Goal: Task Accomplishment & Management: Use online tool/utility

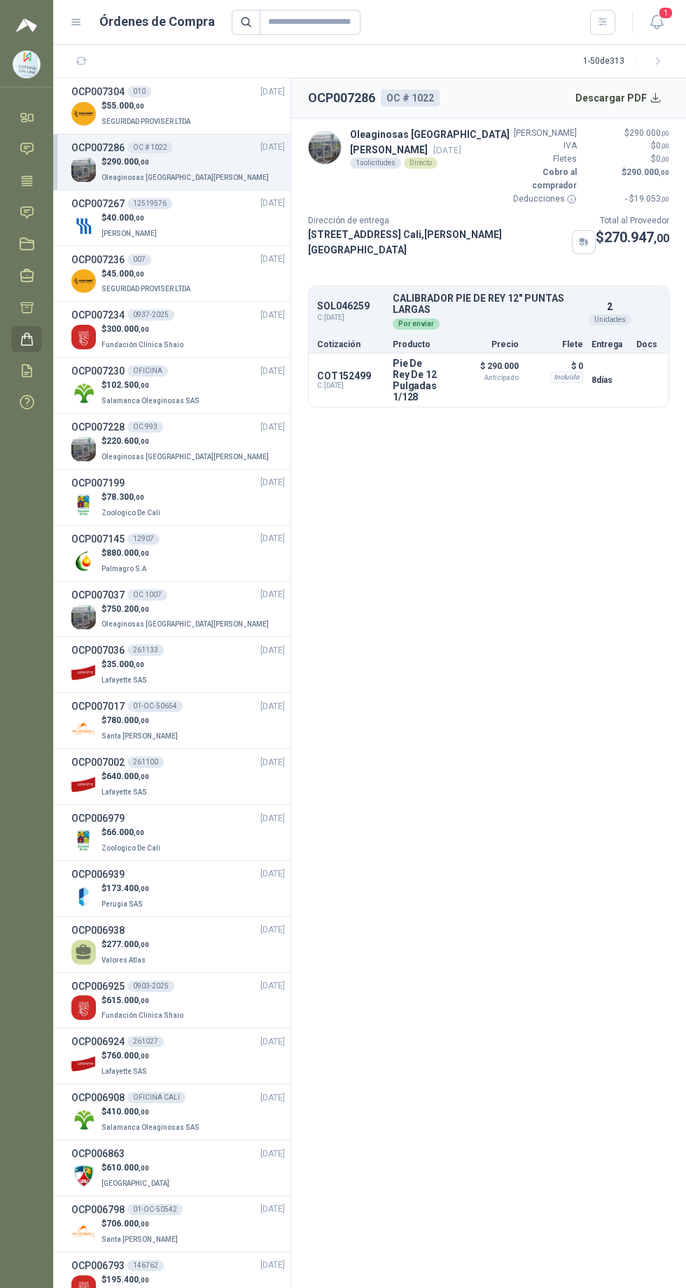
scroll to position [4, 0]
click at [33, 372] on icon at bounding box center [27, 370] width 15 height 15
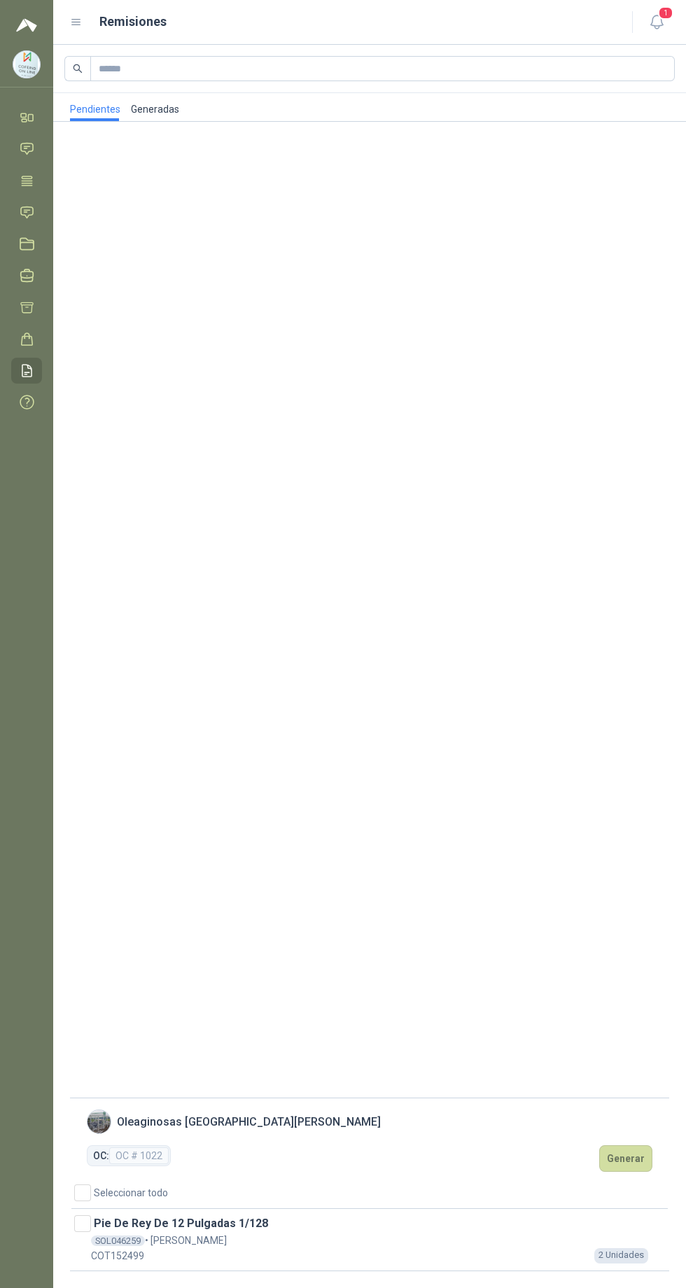
click at [139, 108] on link "Generadas" at bounding box center [154, 107] width 49 height 28
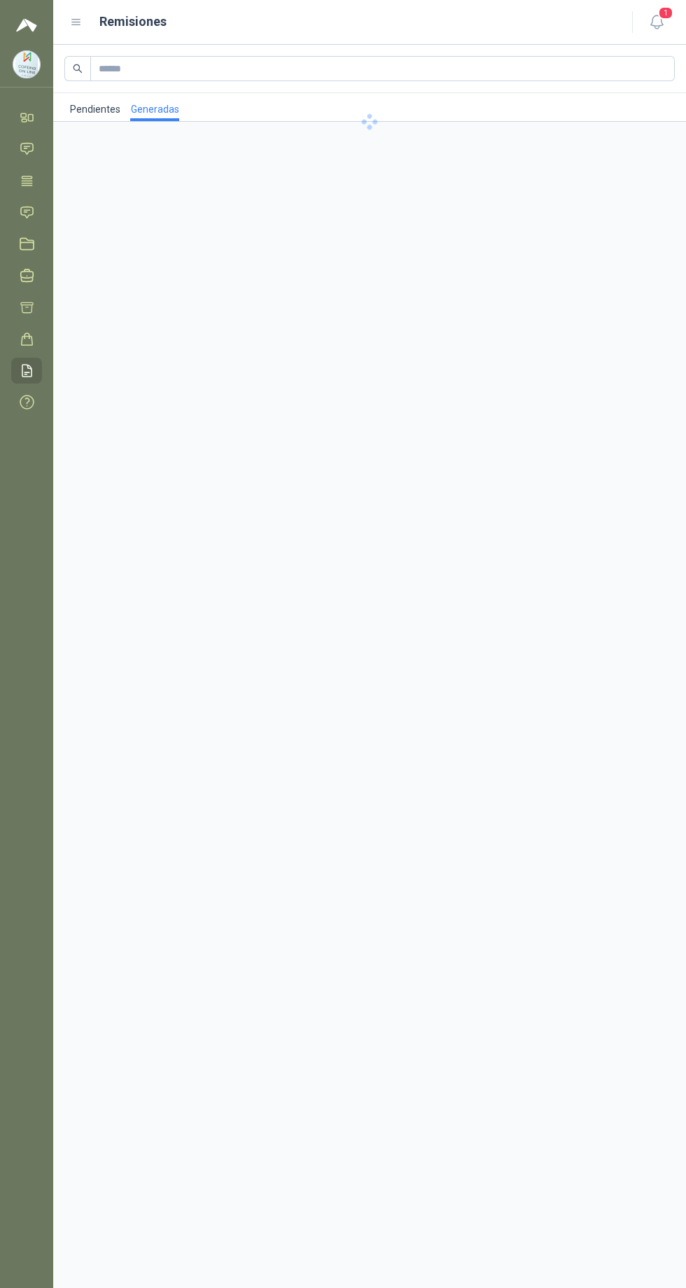
click at [82, 108] on link "Pendientes" at bounding box center [94, 107] width 49 height 28
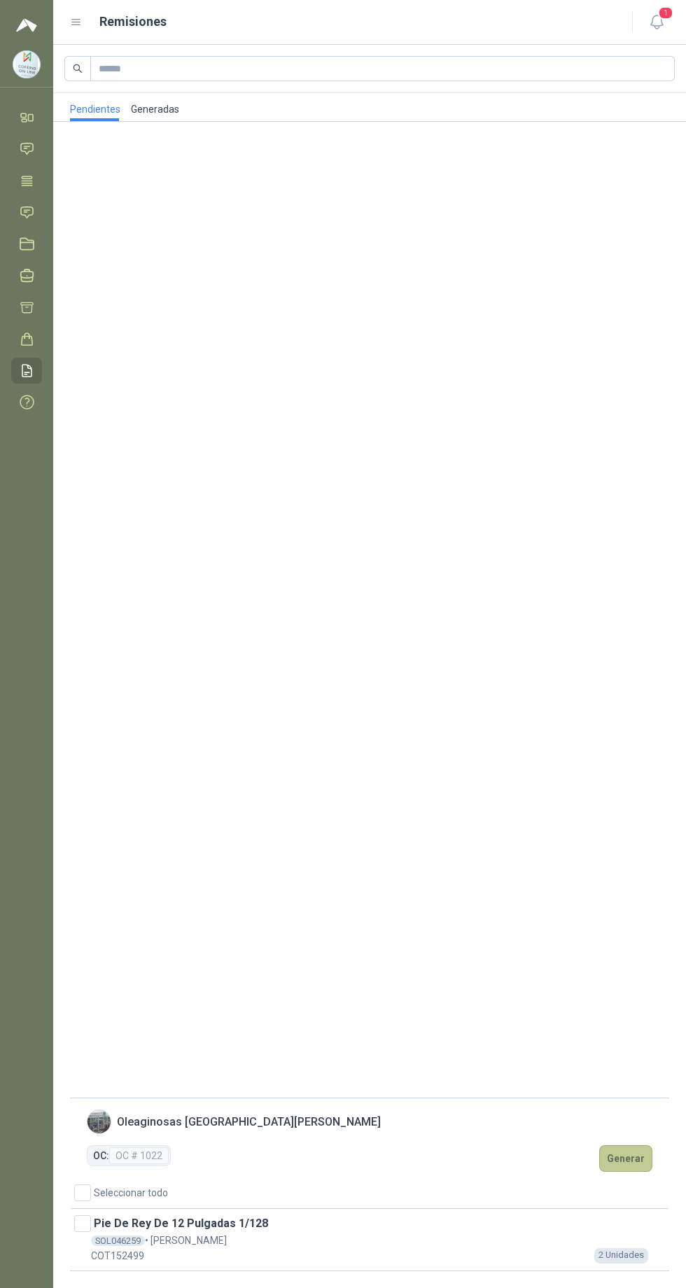
click at [631, 1172] on button "Generar" at bounding box center [625, 1158] width 53 height 27
click at [38, 1287] on menu "[EMAIL_ADDRESS][DOMAIN_NAME] COFEIND ON LINE Inicio Chat Tareas Solicitudes Lic…" at bounding box center [26, 644] width 53 height 1288
click at [624, 1172] on button "Generar" at bounding box center [625, 1158] width 53 height 27
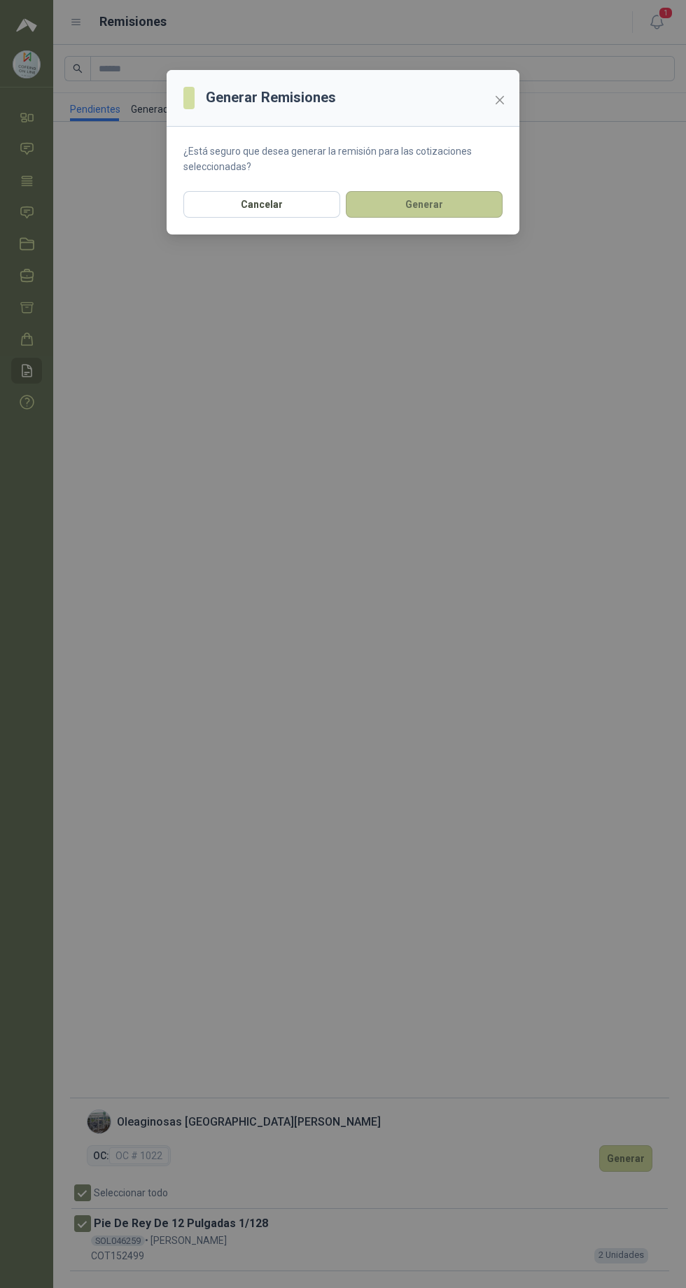
click at [401, 204] on button "Generar" at bounding box center [424, 204] width 157 height 27
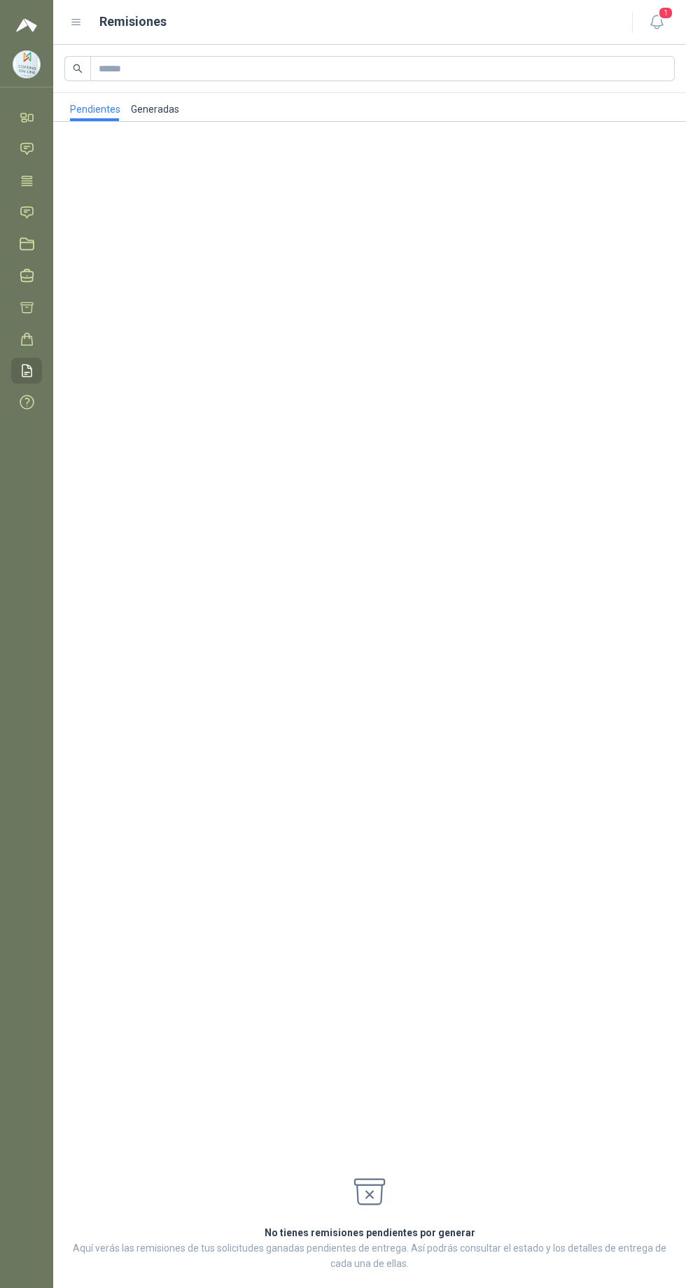
click at [144, 107] on link "Generadas" at bounding box center [154, 107] width 49 height 28
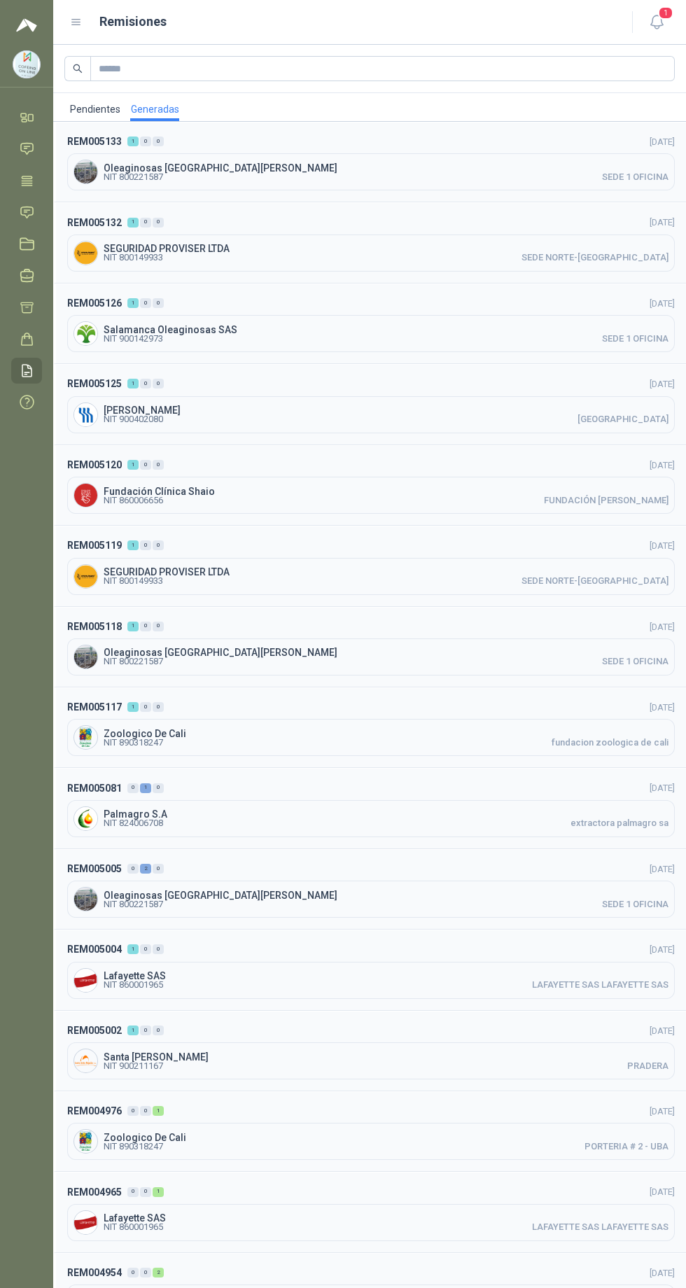
click at [219, 165] on span "Oleaginosas [GEOGRAPHIC_DATA][PERSON_NAME]" at bounding box center [386, 168] width 565 height 10
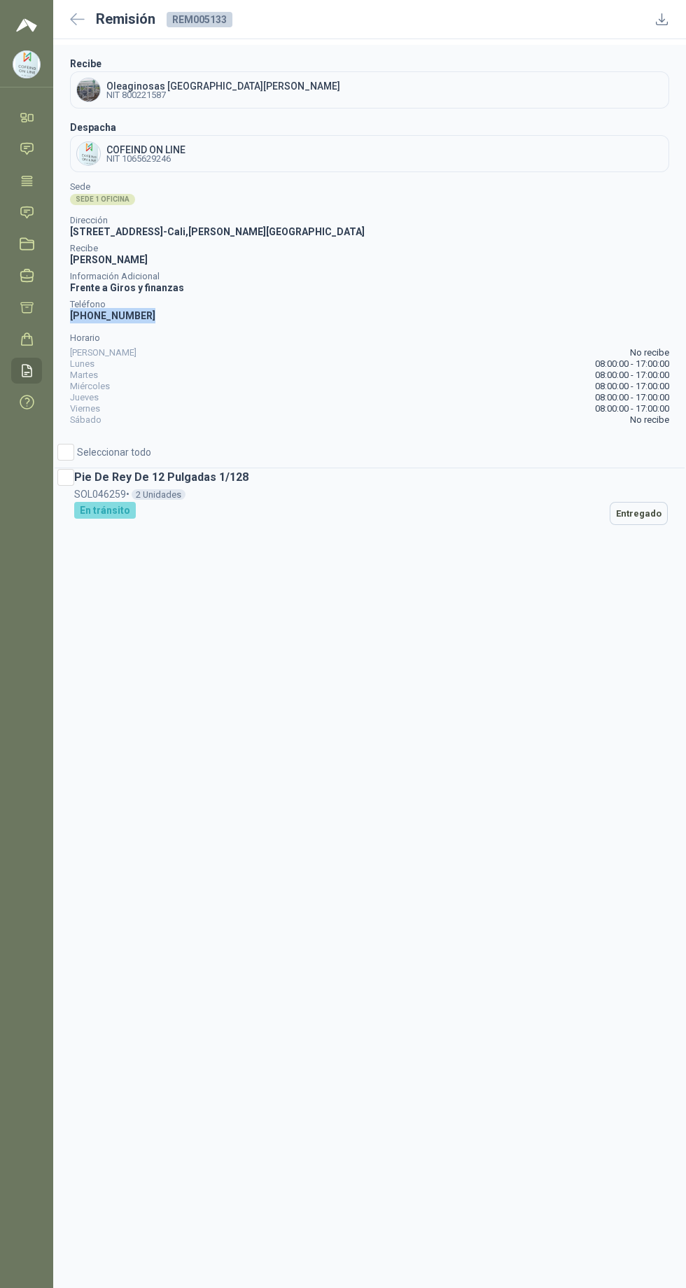
copy span "+57 3174412978"
